Goal: Information Seeking & Learning: Check status

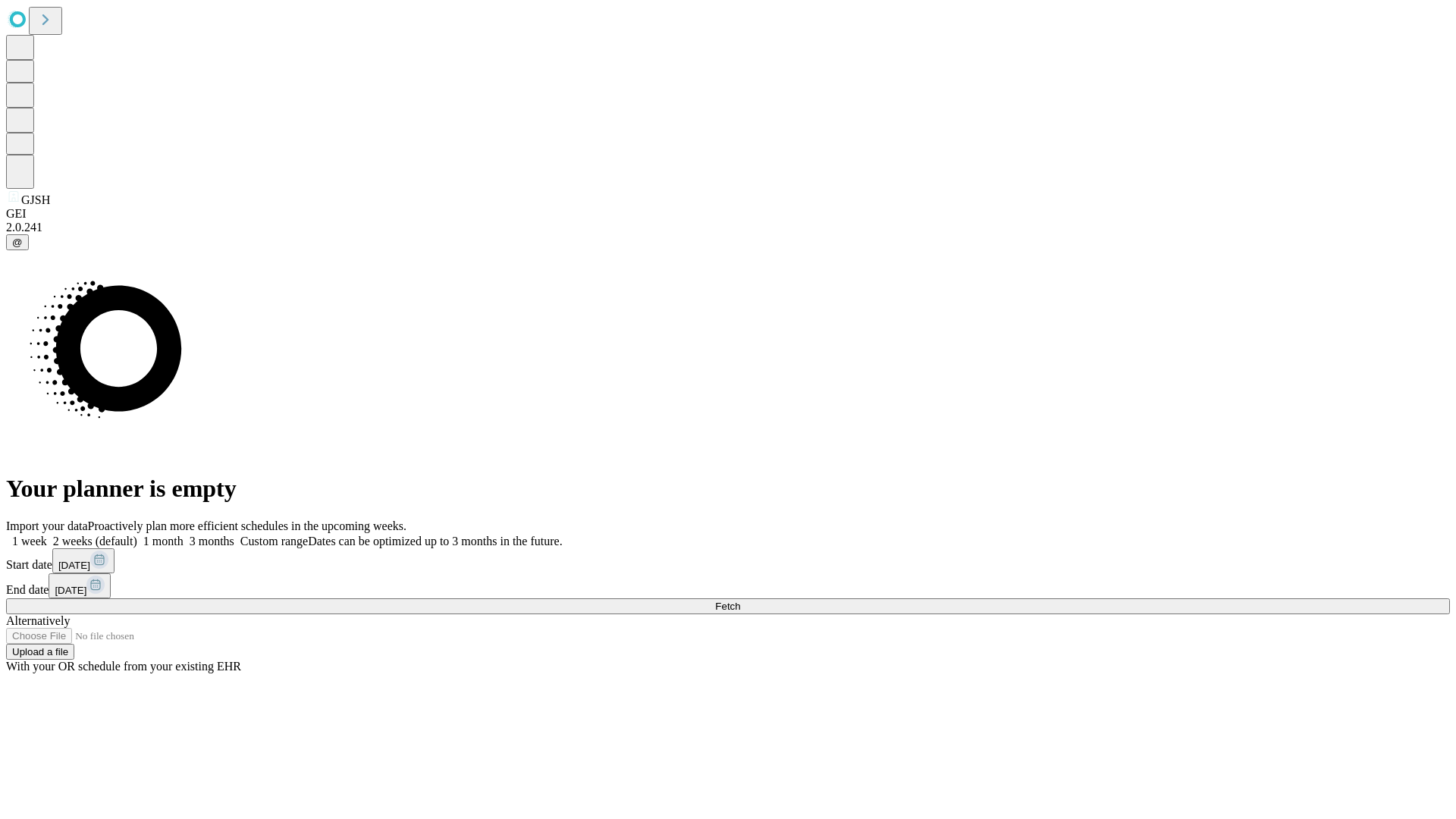
click at [741, 600] on span "Fetch" at bounding box center [728, 606] width 25 height 11
